Goal: Transaction & Acquisition: Purchase product/service

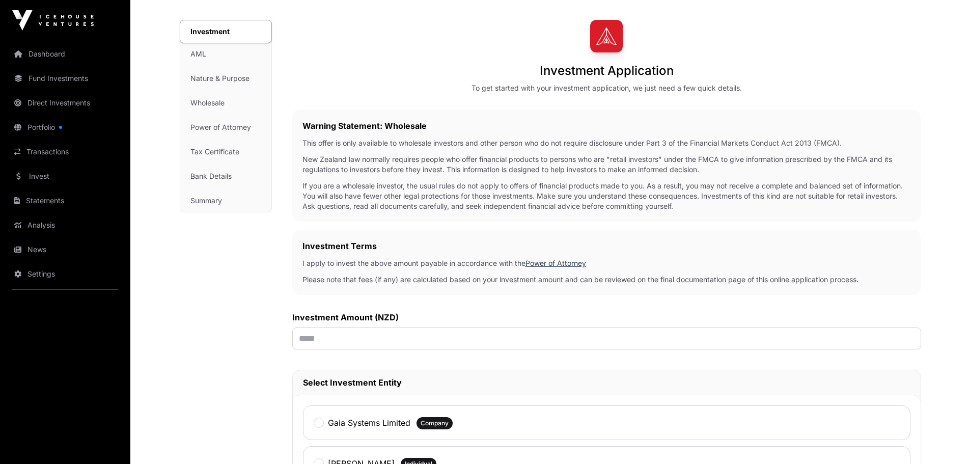
scroll to position [153, 0]
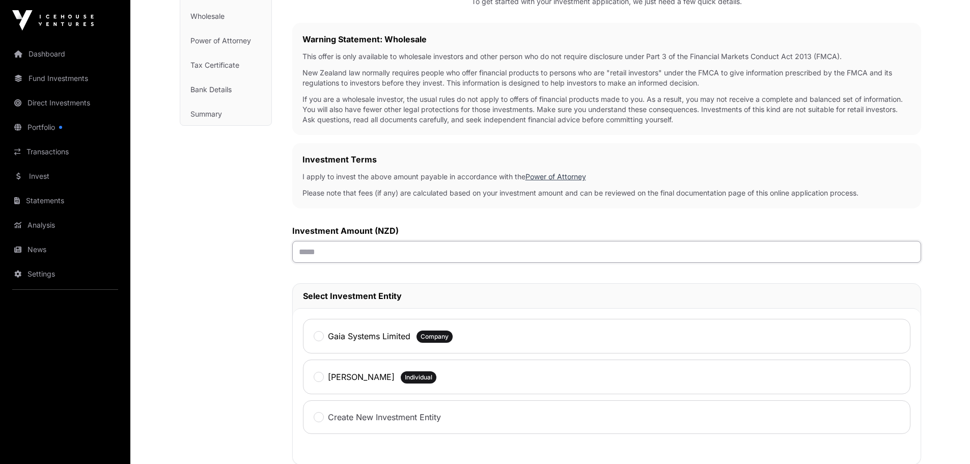
click at [338, 254] on input "text" at bounding box center [606, 252] width 629 height 22
type input "*******"
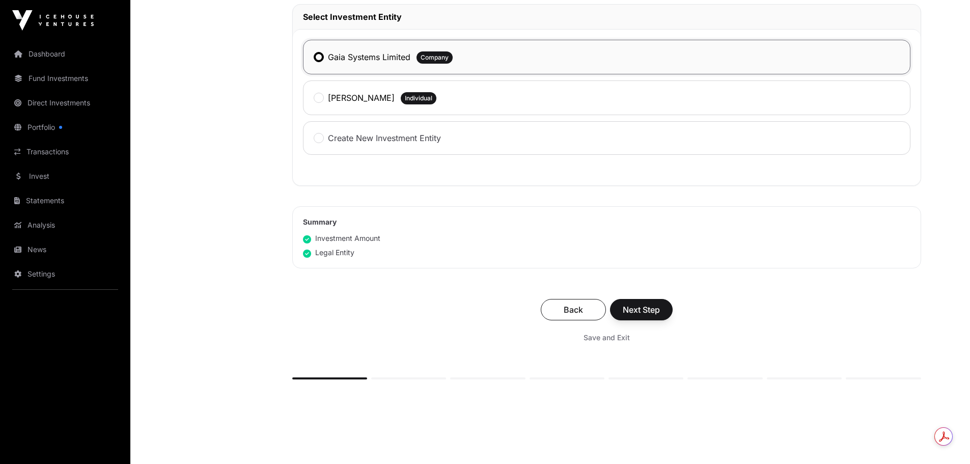
scroll to position [458, 0]
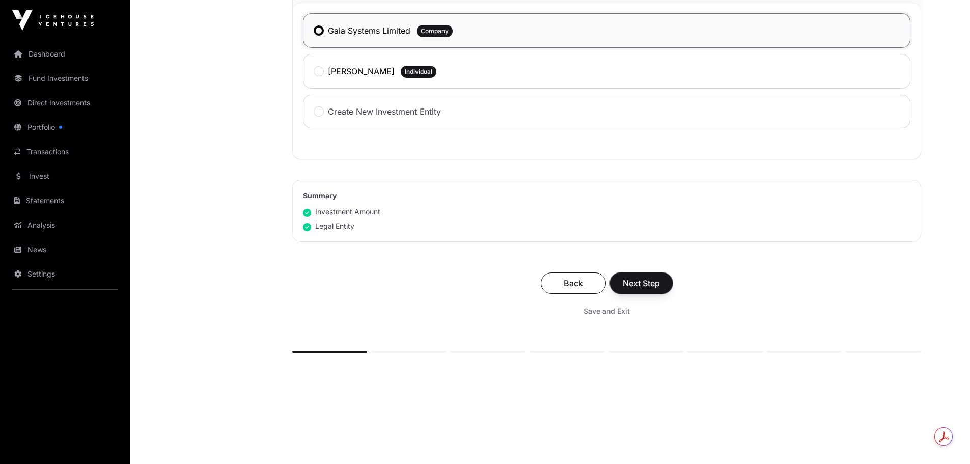
click at [640, 289] on span "Next Step" at bounding box center [641, 283] width 37 height 12
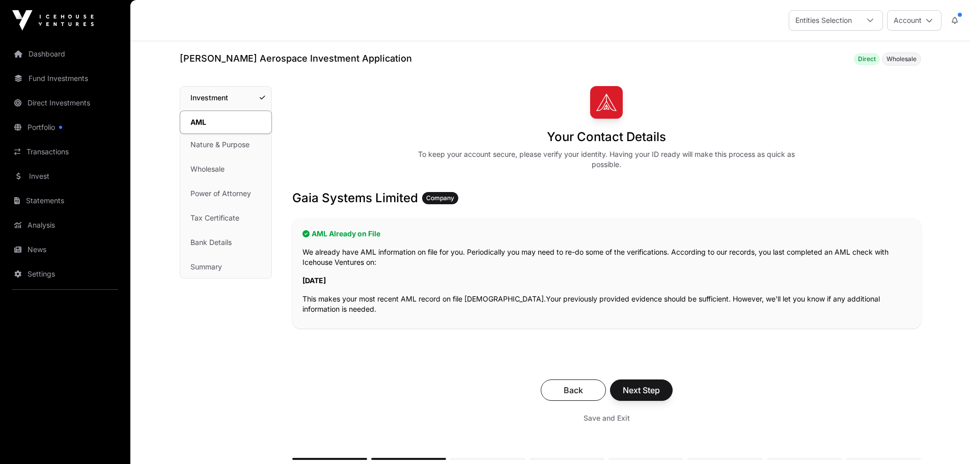
scroll to position [51, 0]
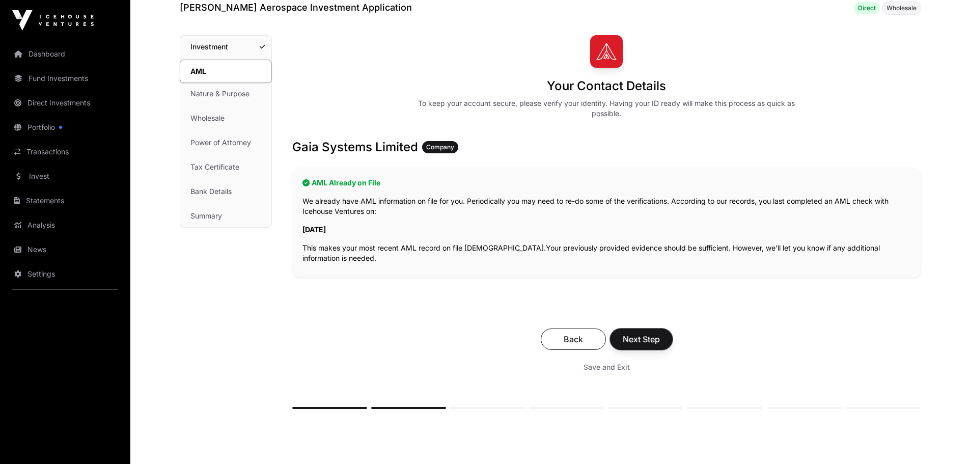
click at [629, 332] on button "Next Step" at bounding box center [641, 338] width 63 height 21
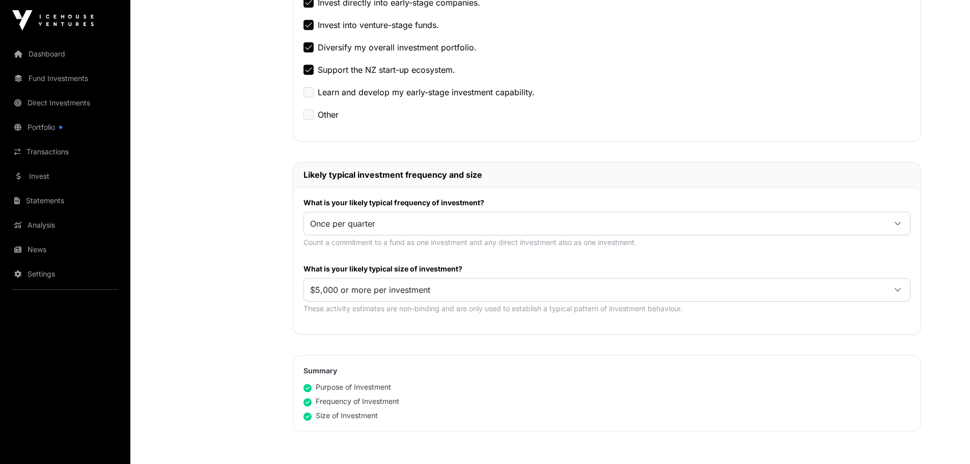
scroll to position [356, 0]
click at [898, 225] on icon at bounding box center [897, 222] width 7 height 7
click at [896, 285] on icon at bounding box center [897, 288] width 7 height 7
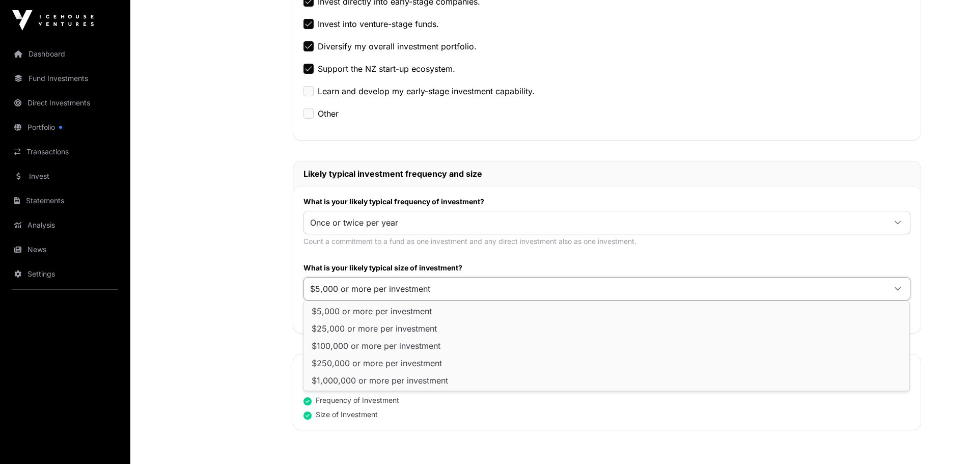
click at [403, 291] on span "$5,000 or more per investment" at bounding box center [595, 289] width 582 height 18
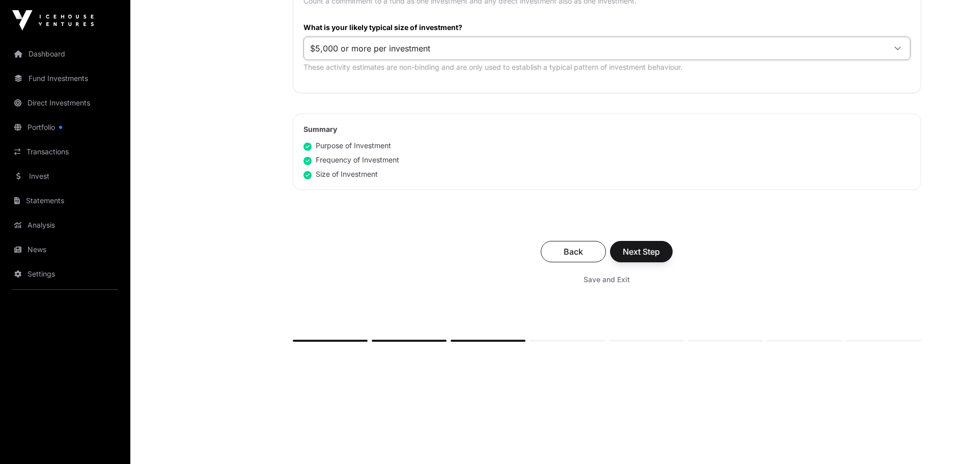
scroll to position [601, 0]
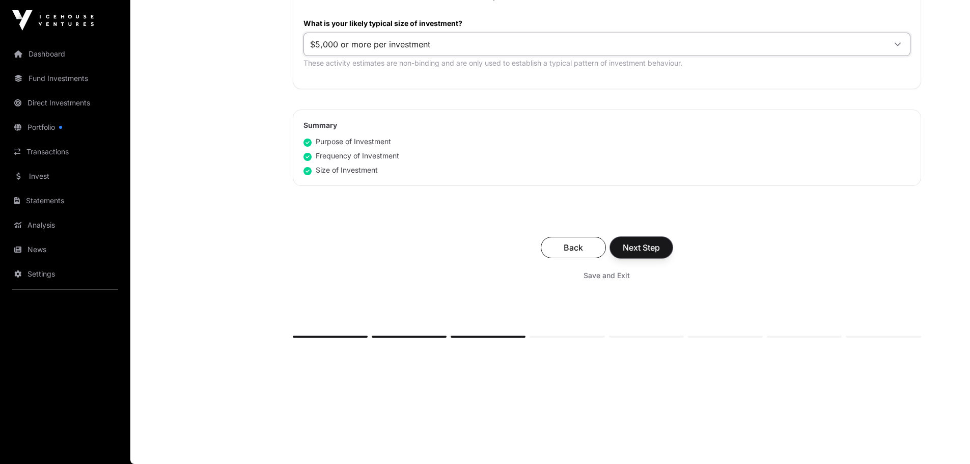
click at [641, 238] on button "Next Step" at bounding box center [641, 247] width 63 height 21
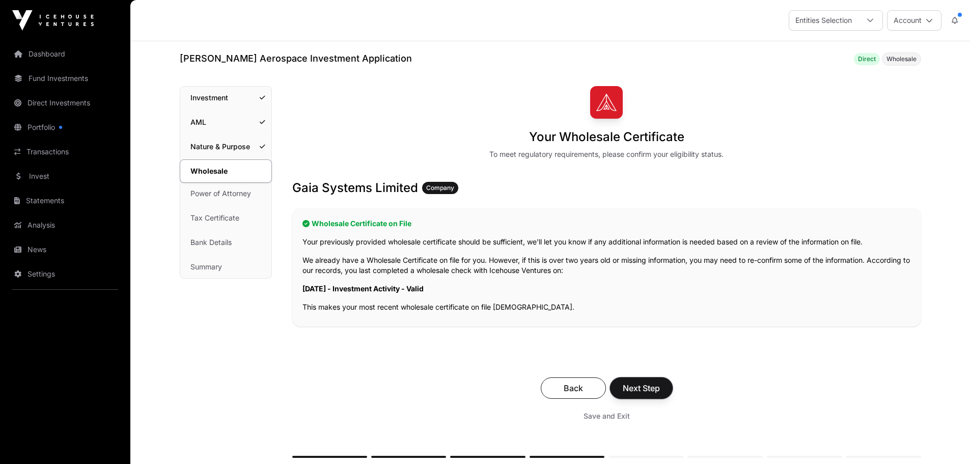
click at [625, 389] on span "Next Step" at bounding box center [641, 388] width 37 height 12
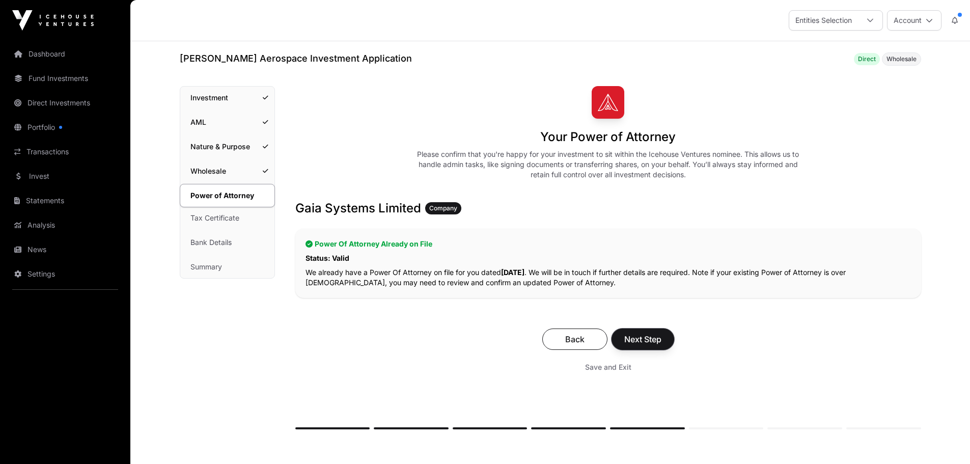
click at [644, 345] on span "Next Step" at bounding box center [642, 339] width 37 height 12
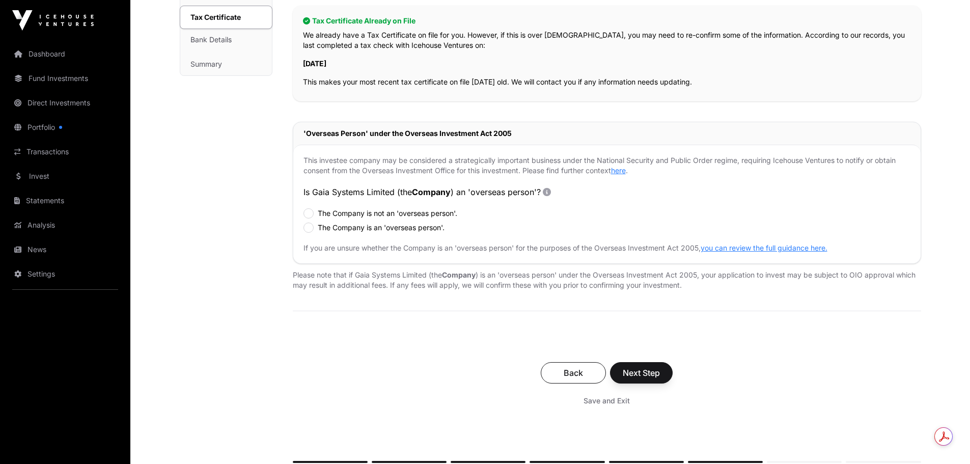
scroll to position [204, 0]
click at [644, 370] on span "Next Step" at bounding box center [641, 372] width 37 height 12
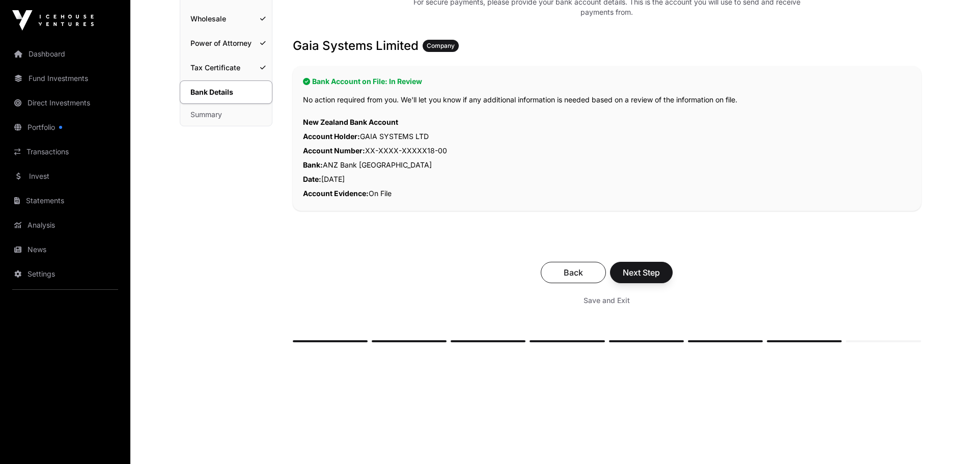
scroll to position [153, 0]
click at [641, 276] on span "Next Step" at bounding box center [641, 272] width 37 height 12
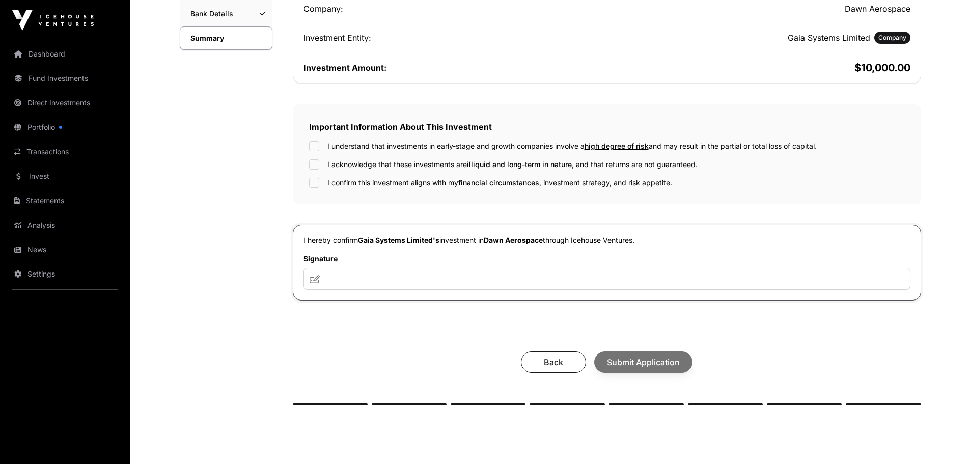
scroll to position [300, 0]
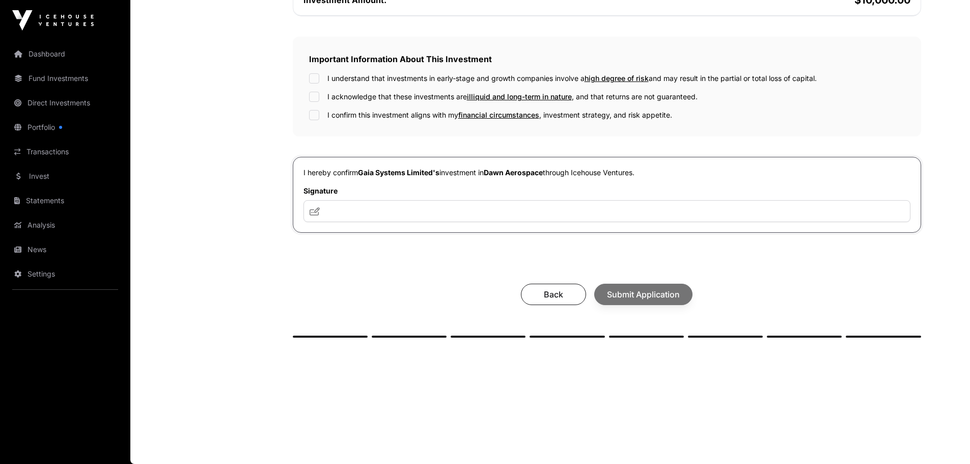
click at [319, 211] on icon at bounding box center [315, 211] width 10 height 8
click at [319, 212] on icon at bounding box center [315, 211] width 10 height 8
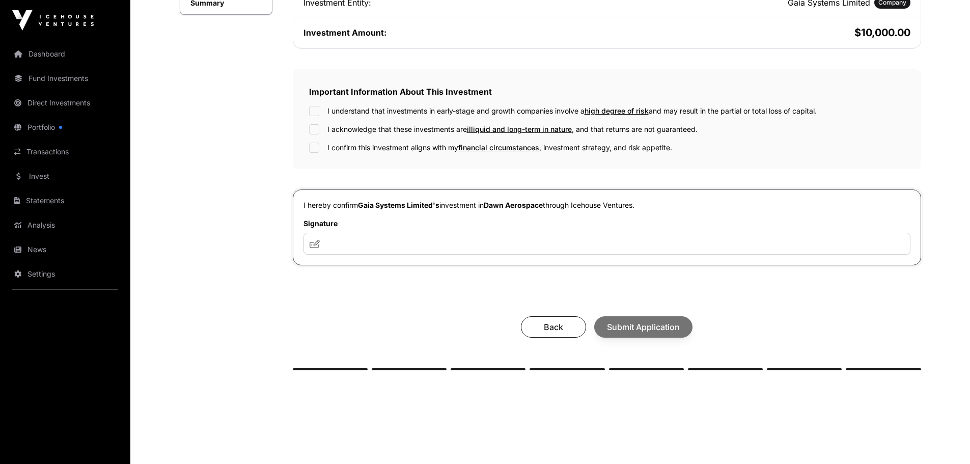
scroll to position [249, 0]
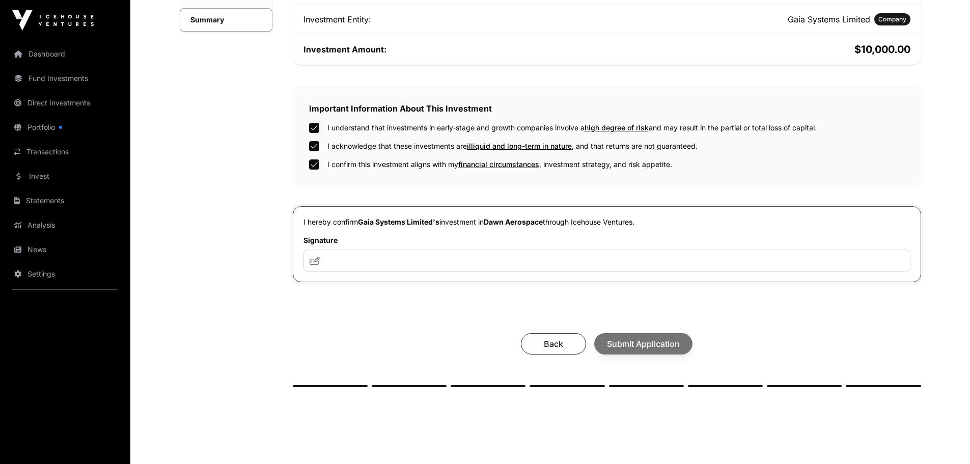
click at [315, 262] on icon at bounding box center [315, 261] width 10 height 8
click at [317, 262] on icon at bounding box center [315, 261] width 10 height 8
click at [332, 265] on input "text" at bounding box center [607, 261] width 607 height 22
type input "**********"
click at [627, 347] on span "Submit Application" at bounding box center [643, 344] width 73 height 12
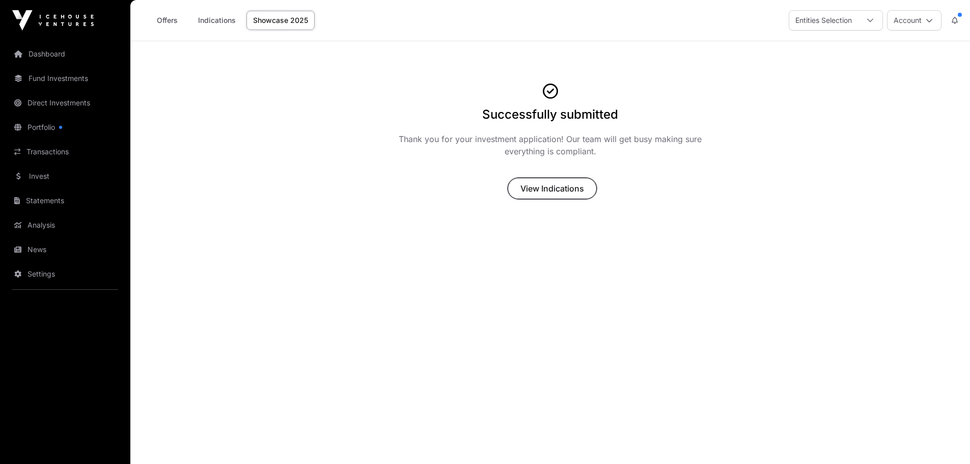
click at [559, 190] on span "View Indications" at bounding box center [552, 188] width 64 height 12
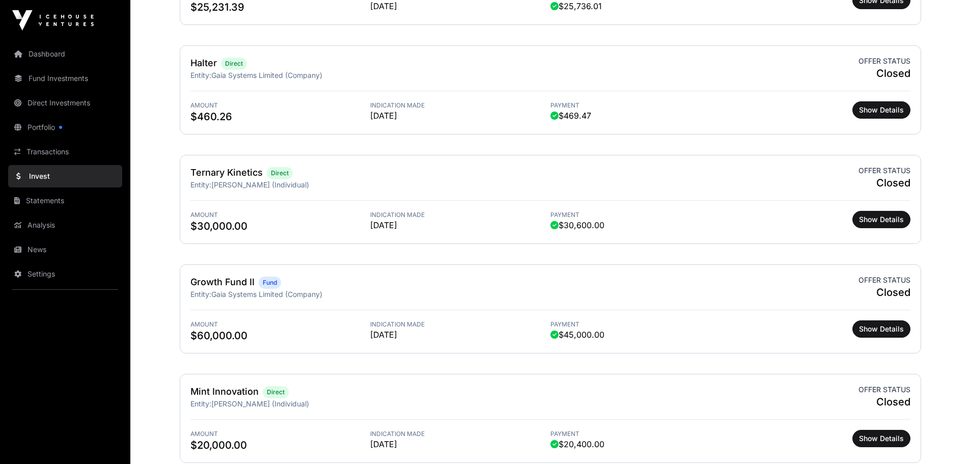
scroll to position [1248, 0]
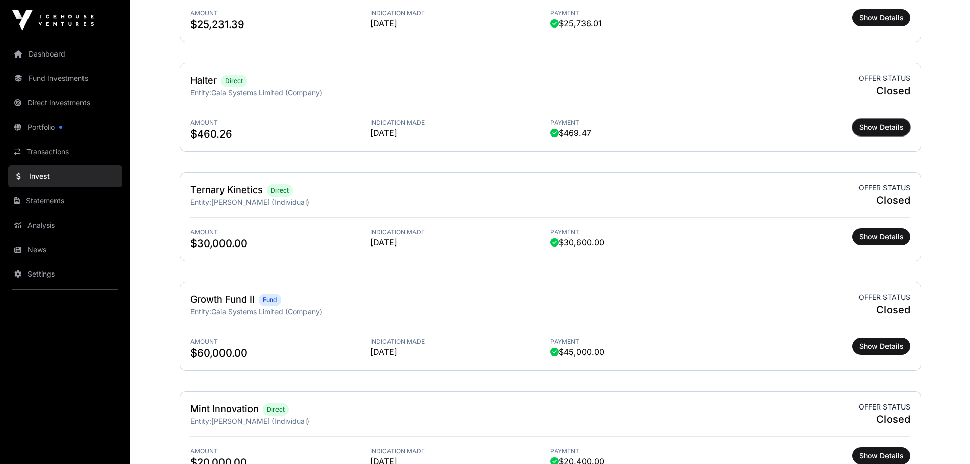
click at [887, 130] on span "Show Details" at bounding box center [881, 127] width 45 height 10
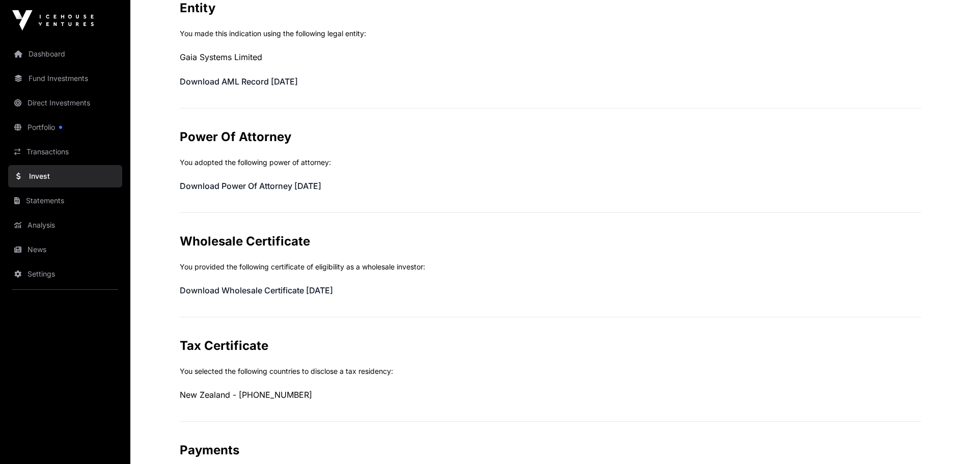
scroll to position [214, 0]
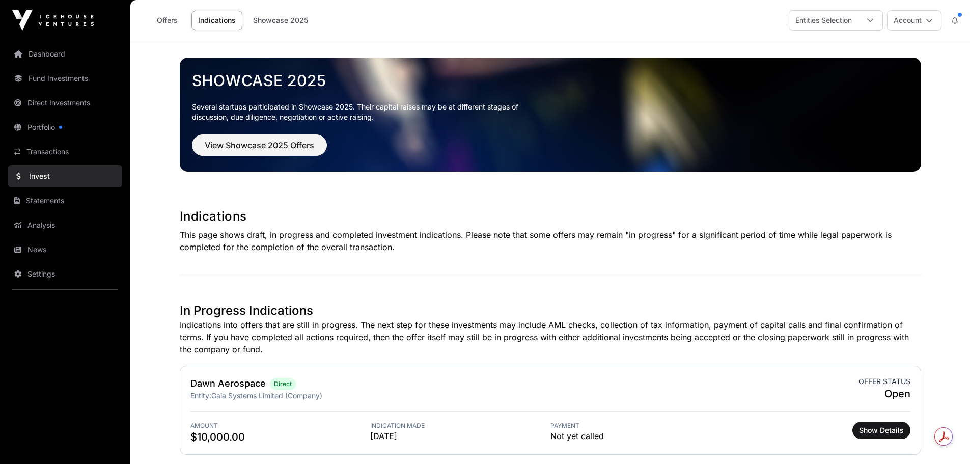
click at [303, 19] on link "Showcase 2025" at bounding box center [280, 20] width 68 height 19
click at [170, 20] on link "Offers" at bounding box center [167, 20] width 41 height 19
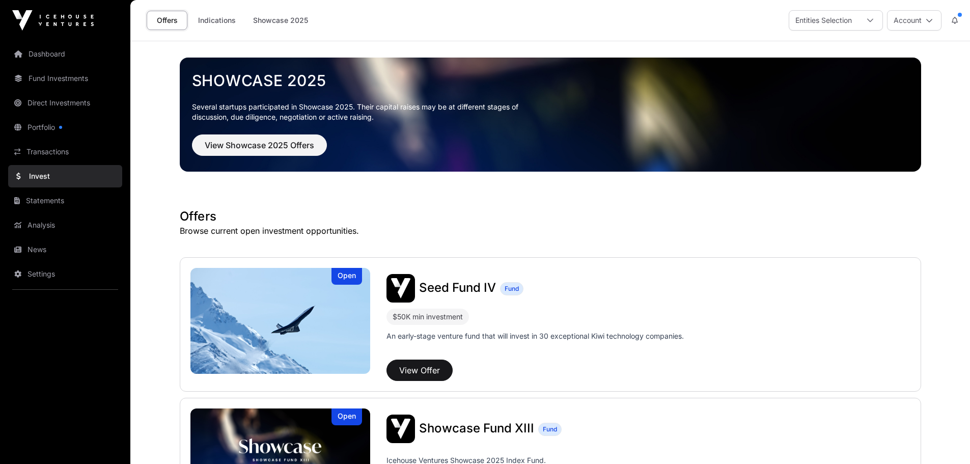
click at [285, 24] on link "Showcase 2025" at bounding box center [280, 20] width 68 height 19
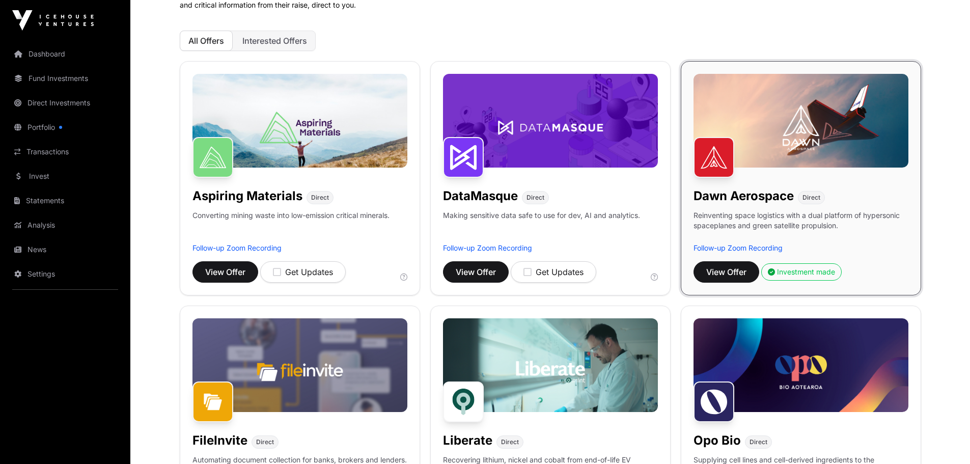
scroll to position [102, 0]
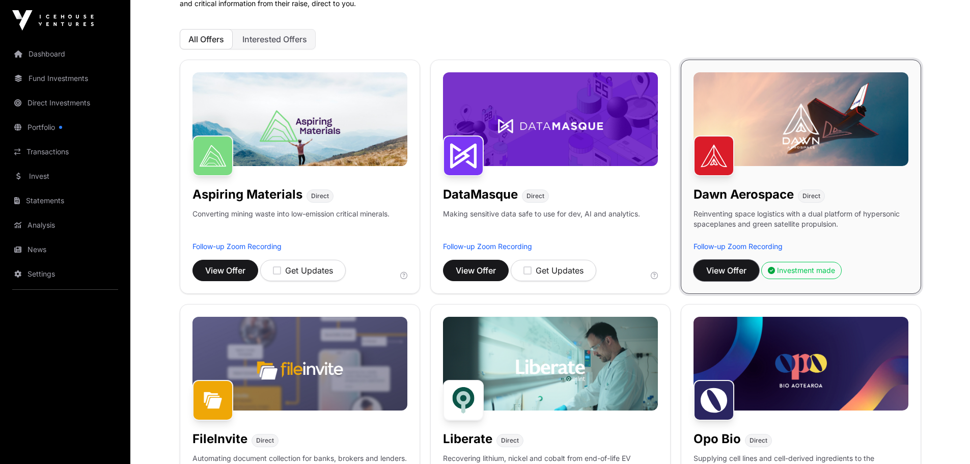
click at [727, 273] on span "View Offer" at bounding box center [726, 270] width 40 height 12
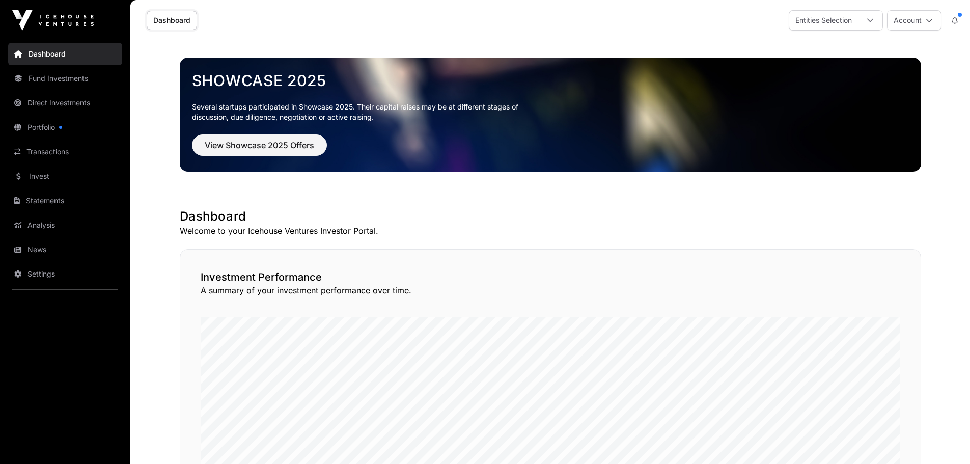
click at [83, 104] on link "Direct Investments" at bounding box center [65, 103] width 114 height 22
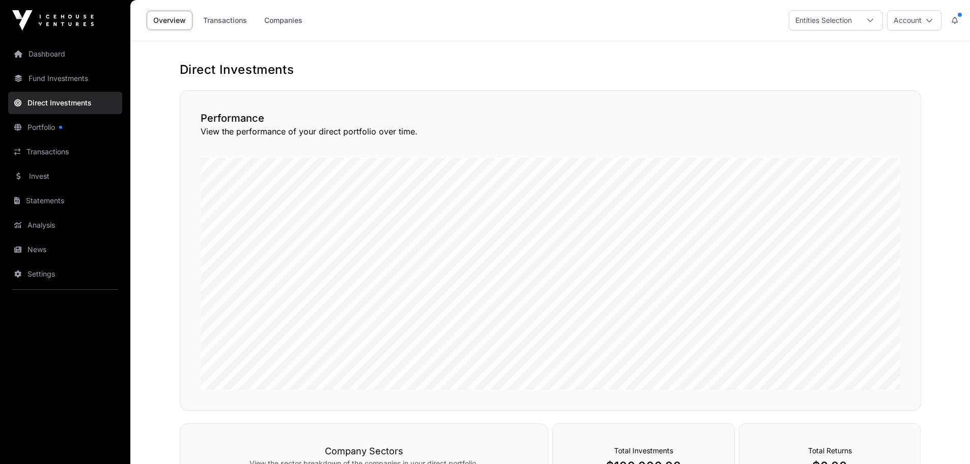
click at [928, 21] on icon at bounding box center [929, 20] width 7 height 7
click at [695, 80] on div "Direct Investments Performance View the performance of your direct portfolio ov…" at bounding box center [550, 368] width 782 height 613
click at [873, 21] on icon at bounding box center [870, 20] width 7 height 7
click at [833, 67] on span "Gaia Systems Limited" at bounding box center [846, 65] width 72 height 7
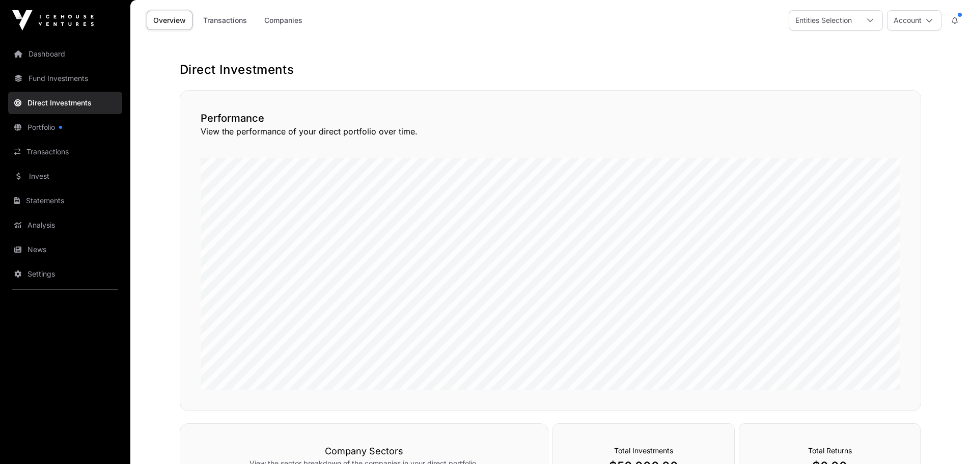
click at [37, 130] on link "Portfolio" at bounding box center [65, 127] width 114 height 22
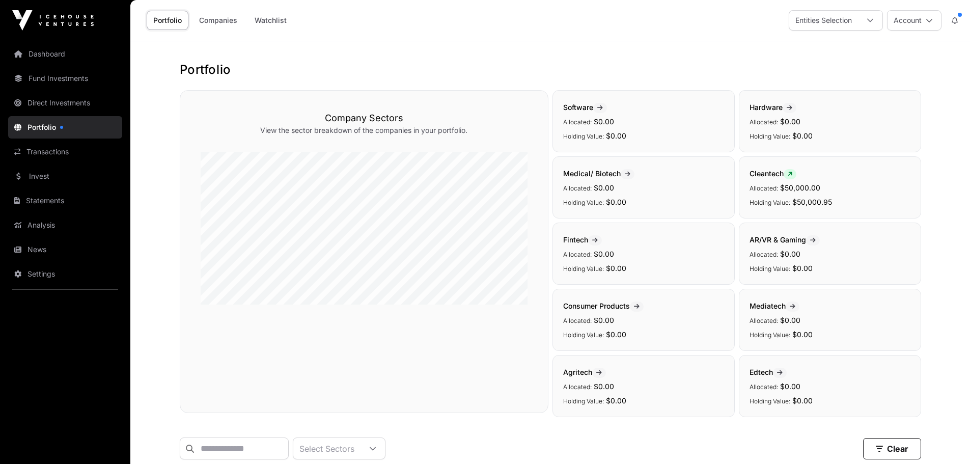
click at [864, 19] on div at bounding box center [870, 20] width 24 height 19
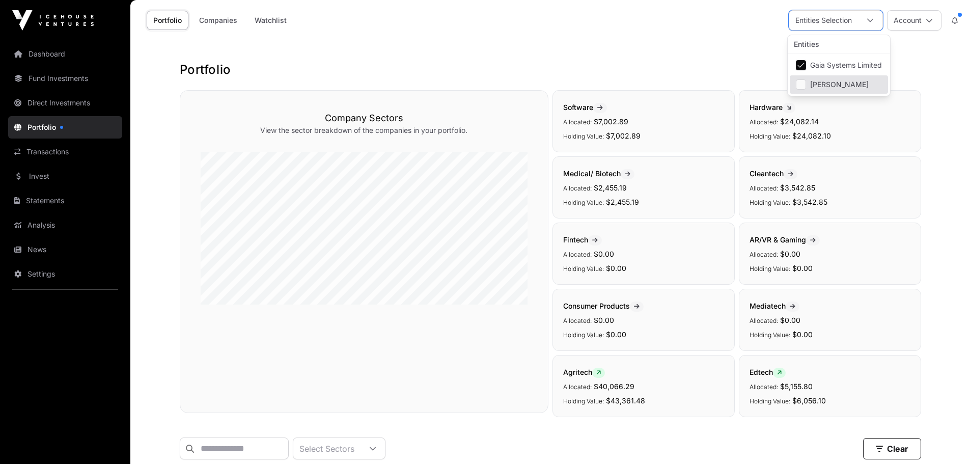
click at [70, 108] on link "Direct Investments" at bounding box center [65, 103] width 114 height 22
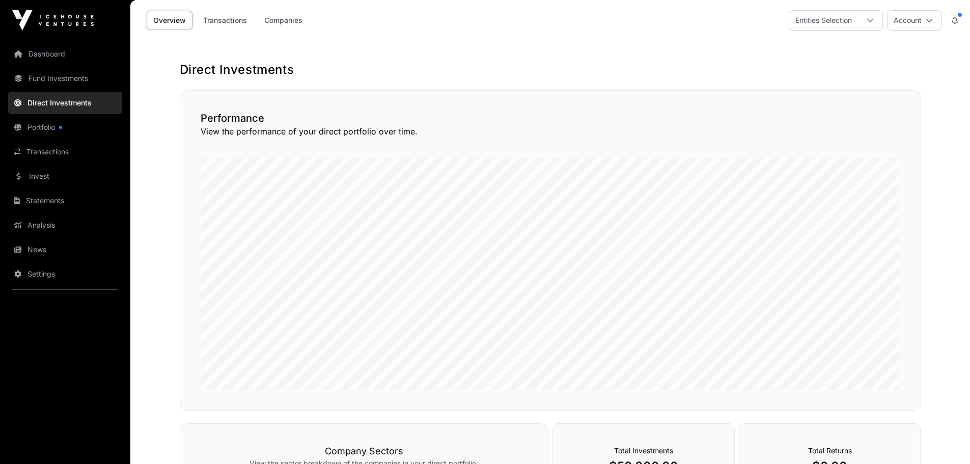
click at [52, 126] on link "Portfolio" at bounding box center [65, 127] width 114 height 22
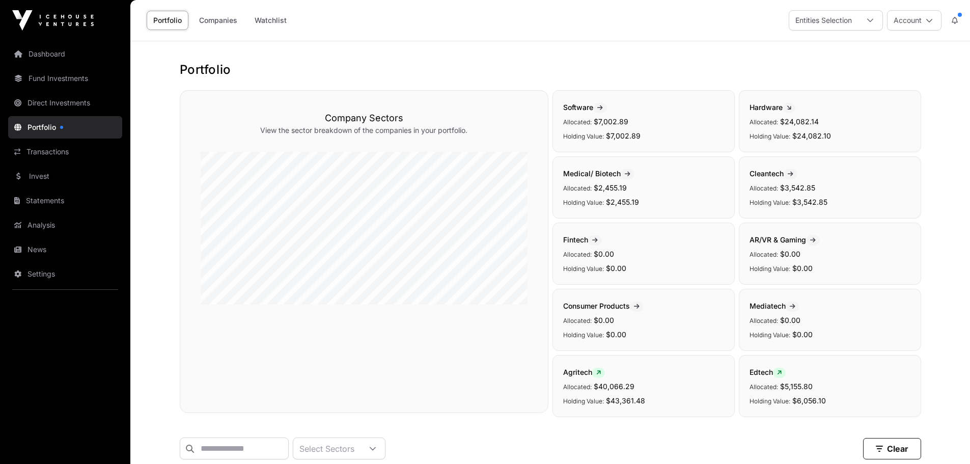
click at [84, 102] on link "Direct Investments" at bounding box center [65, 103] width 114 height 22
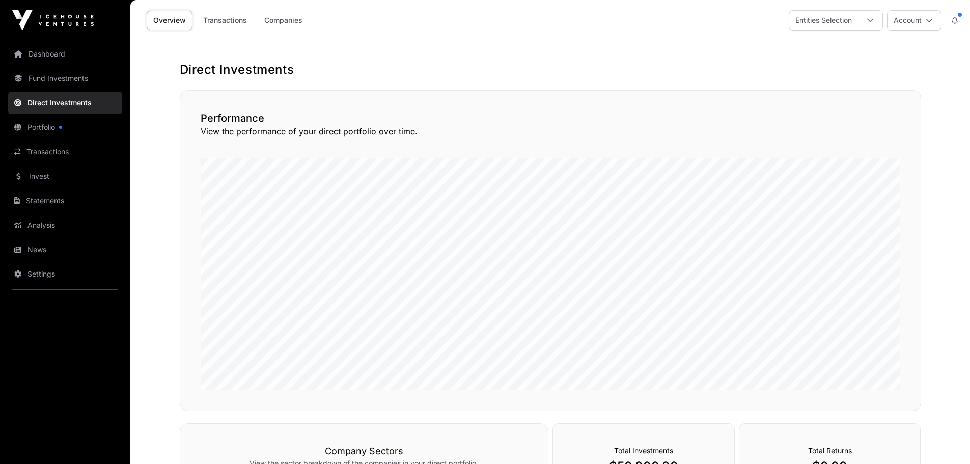
click at [52, 77] on link "Fund Investments" at bounding box center [65, 78] width 114 height 22
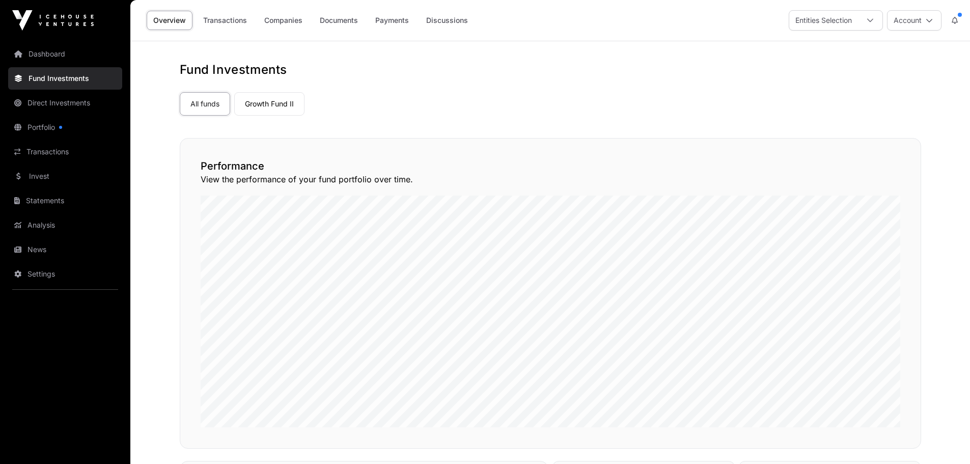
click at [871, 22] on icon at bounding box center [870, 20] width 7 height 7
click at [60, 56] on link "Dashboard" at bounding box center [65, 54] width 114 height 22
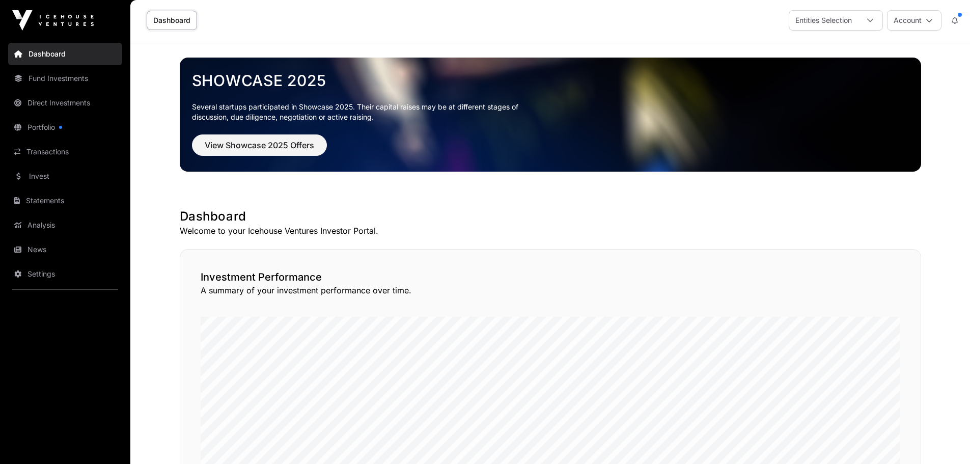
click at [37, 219] on link "Analysis" at bounding box center [65, 225] width 114 height 22
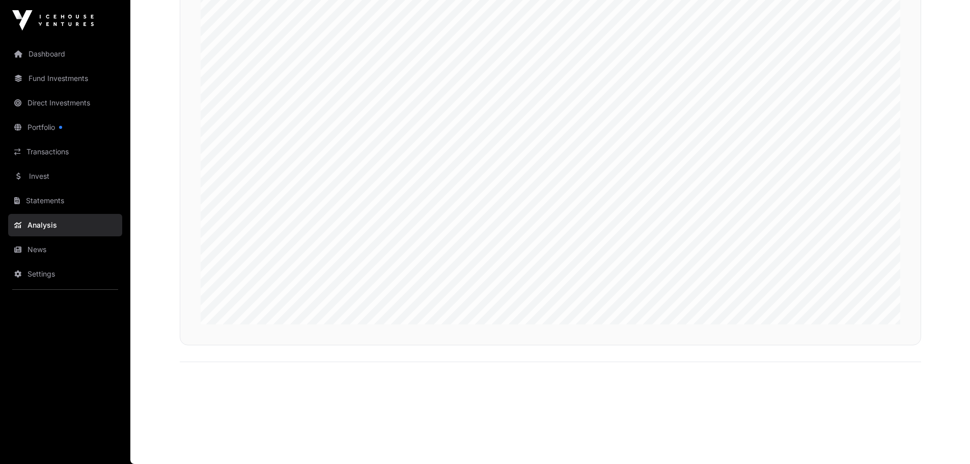
scroll to position [2260, 0]
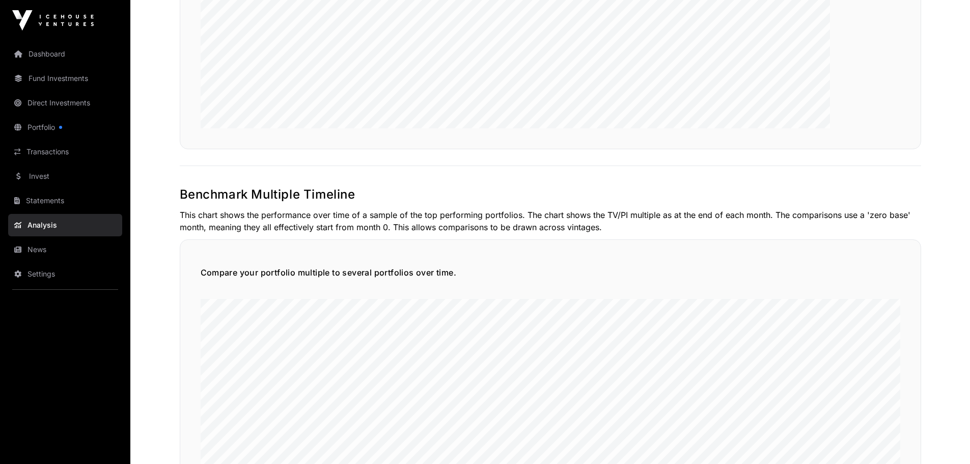
click at [35, 201] on link "Statements" at bounding box center [65, 200] width 114 height 22
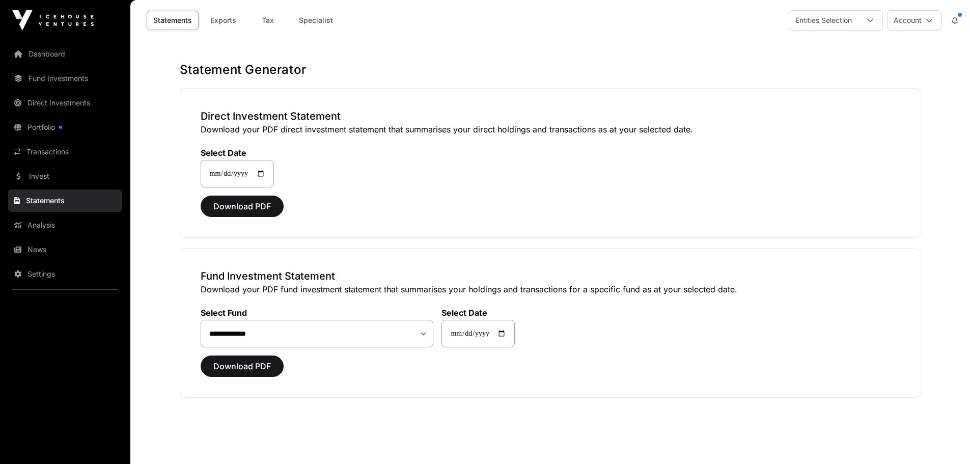
click at [944, 203] on main "**********" at bounding box center [550, 273] width 840 height 464
click at [267, 23] on link "Tax" at bounding box center [268, 20] width 41 height 19
select select
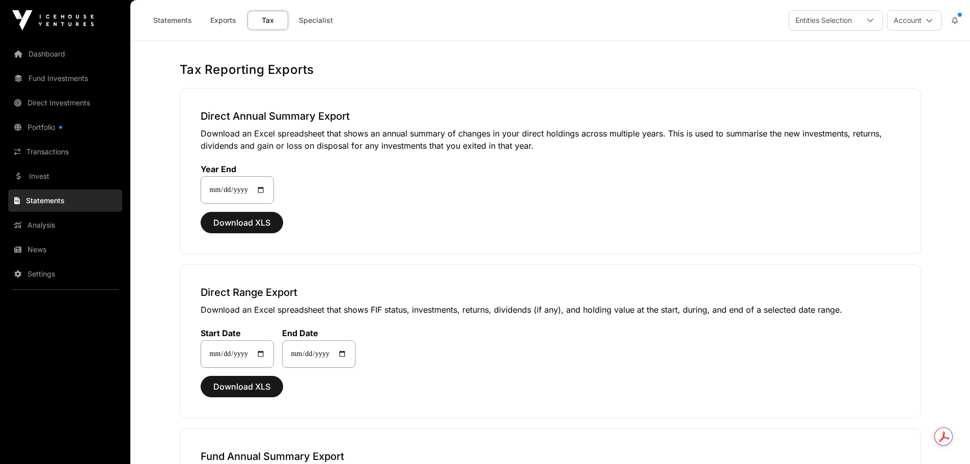
click at [929, 21] on icon at bounding box center [929, 20] width 7 height 7
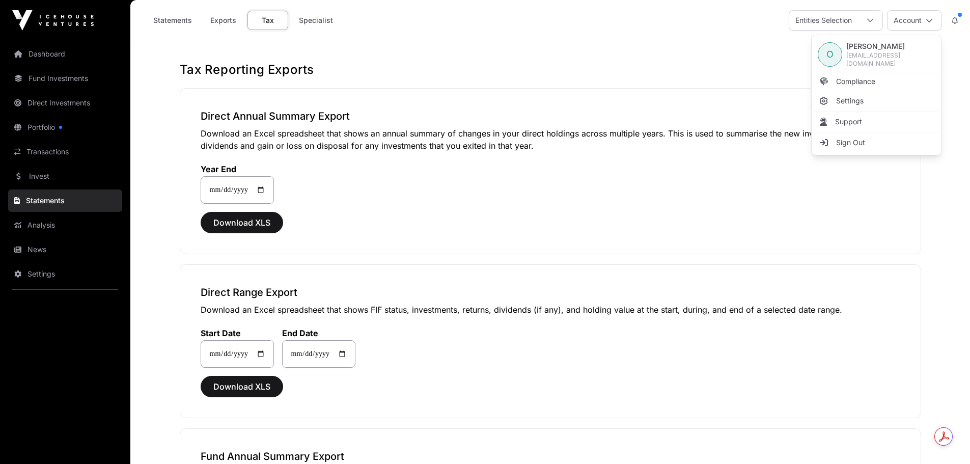
click at [854, 142] on span "Sign Out" at bounding box center [850, 143] width 29 height 10
